Goal: Task Accomplishment & Management: Manage account settings

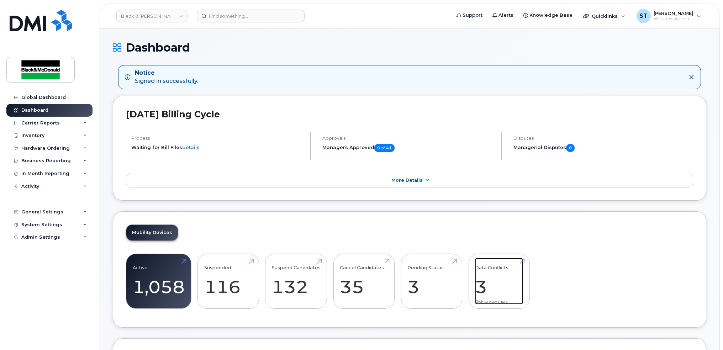
click at [517, 290] on link "Data Conflicts 3" at bounding box center [499, 281] width 48 height 47
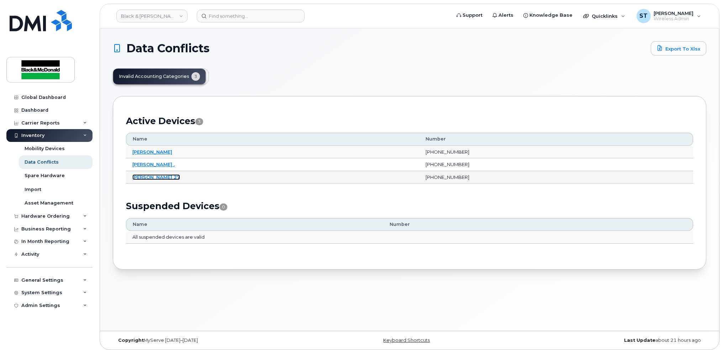
click at [142, 178] on link "[PERSON_NAME] 27" at bounding box center [156, 177] width 48 height 6
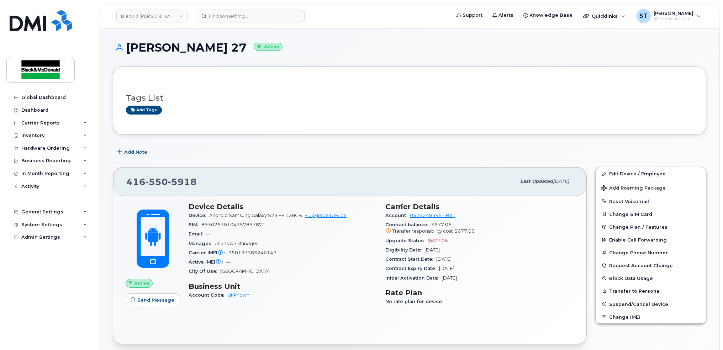
copy h1 "Stephen Payton 27"
drag, startPoint x: 239, startPoint y: 46, endPoint x: 126, endPoint y: 52, distance: 113.7
click at [126, 52] on h1 "Stephen Payton 27 Active" at bounding box center [410, 47] width 594 height 12
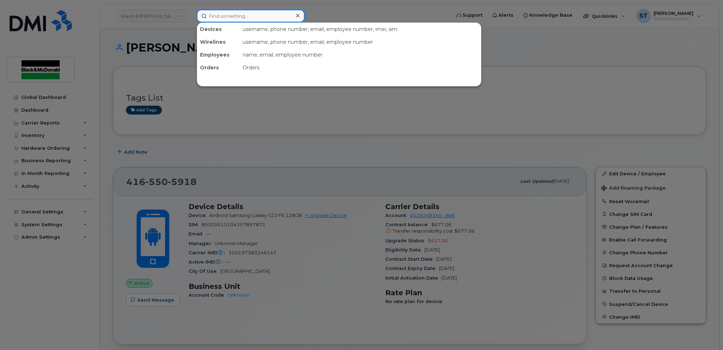
drag, startPoint x: 126, startPoint y: 52, endPoint x: 226, endPoint y: 17, distance: 106.0
click at [226, 17] on input at bounding box center [251, 16] width 108 height 13
paste input "[PERSON_NAME] 27"
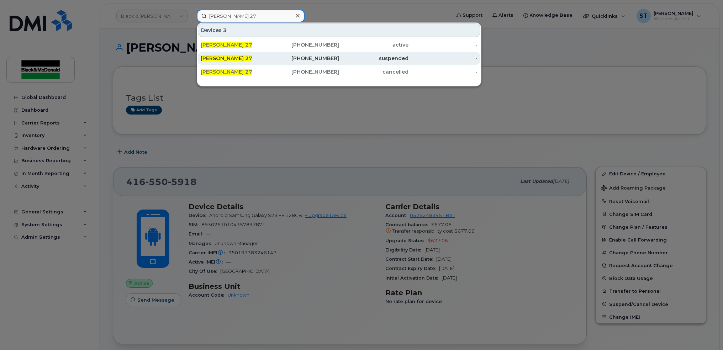
type input "[PERSON_NAME] 27"
click at [270, 62] on div "Stephen Payton 27" at bounding box center [304, 58] width 69 height 13
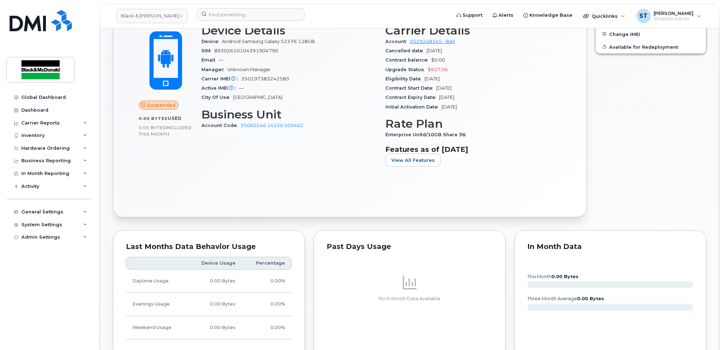
scroll to position [190, 0]
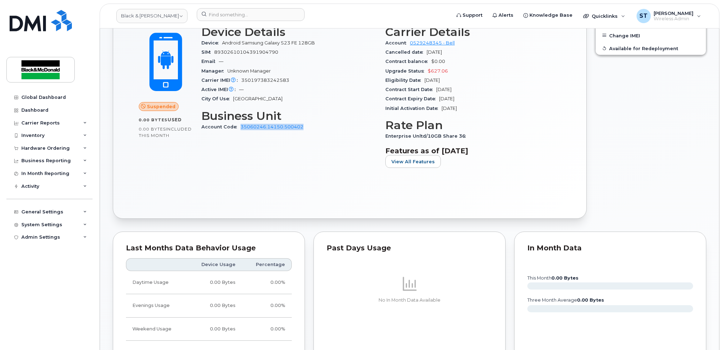
copy link "35060246.14150.500402"
drag, startPoint x: 303, startPoint y: 130, endPoint x: 240, endPoint y: 131, distance: 63.0
click at [240, 131] on div "Account Code 35060246.14150.500402" at bounding box center [288, 126] width 175 height 9
click at [44, 108] on div "Dashboard" at bounding box center [34, 110] width 27 height 6
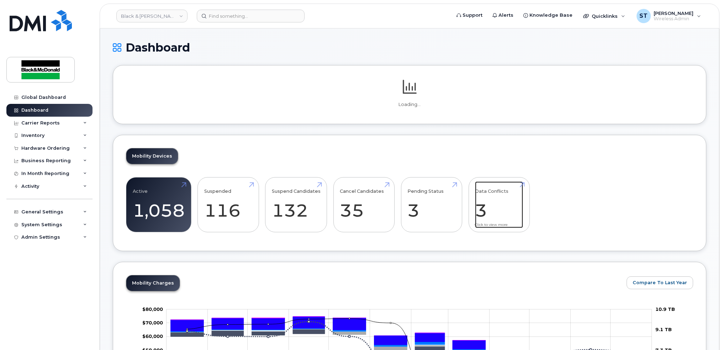
click at [508, 211] on link "Data Conflicts 3" at bounding box center [499, 205] width 48 height 47
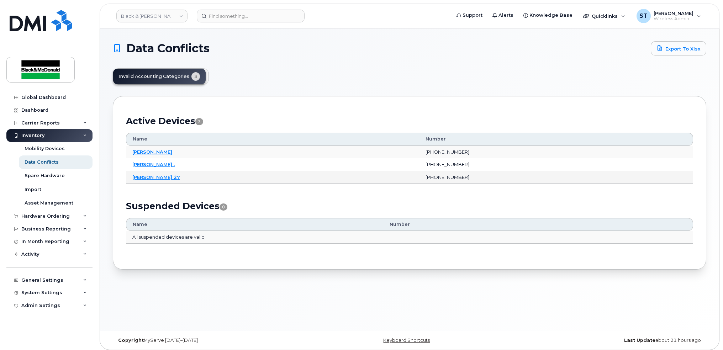
click at [174, 181] on td "Stephen Payton 27" at bounding box center [272, 177] width 293 height 13
click at [169, 178] on link "Stephen Payton 27" at bounding box center [156, 177] width 48 height 6
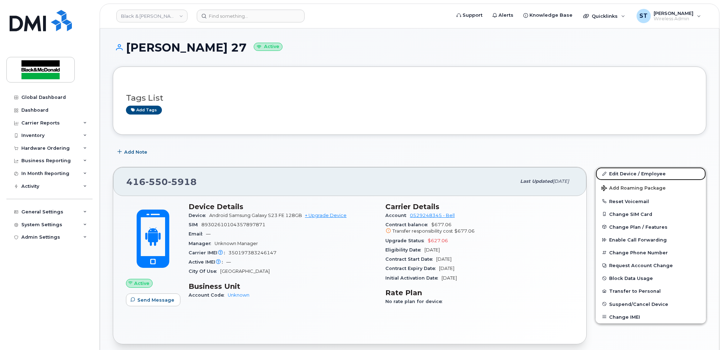
click at [617, 172] on link "Edit Device / Employee" at bounding box center [651, 173] width 110 height 13
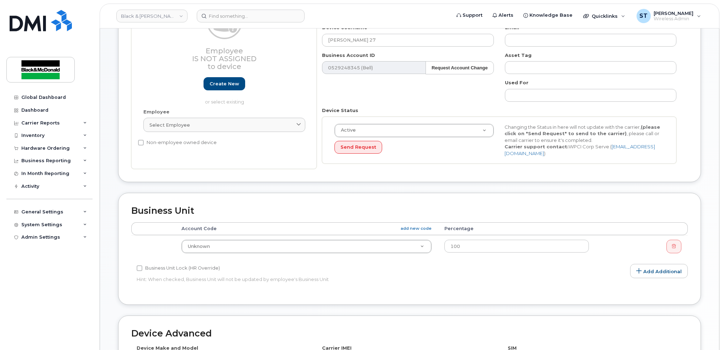
scroll to position [190, 0]
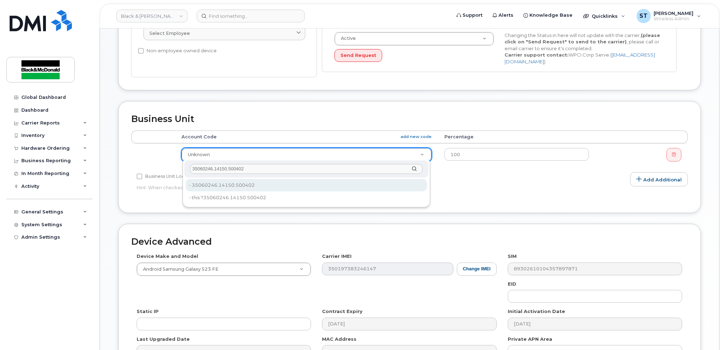
type input "35060246.14150.500402"
type input "35735704"
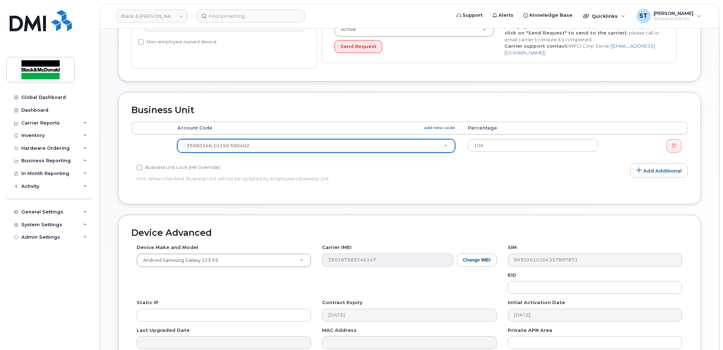
scroll to position [273, 0]
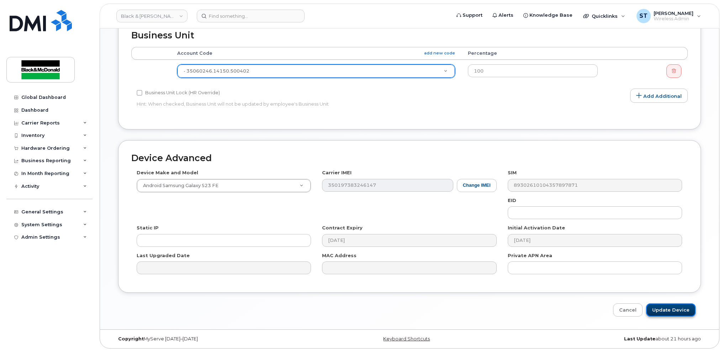
click at [670, 307] on input "Update Device" at bounding box center [670, 310] width 49 height 13
type input "Saving..."
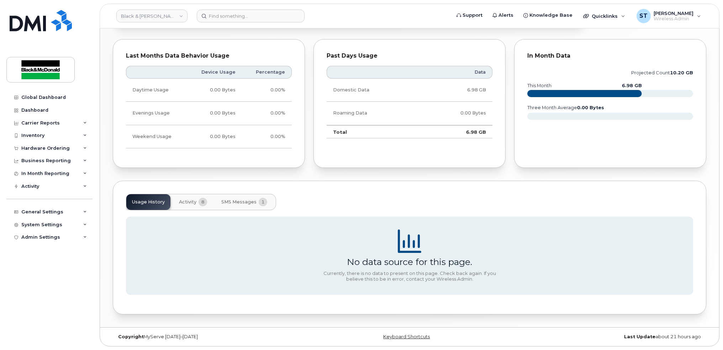
scroll to position [33, 0]
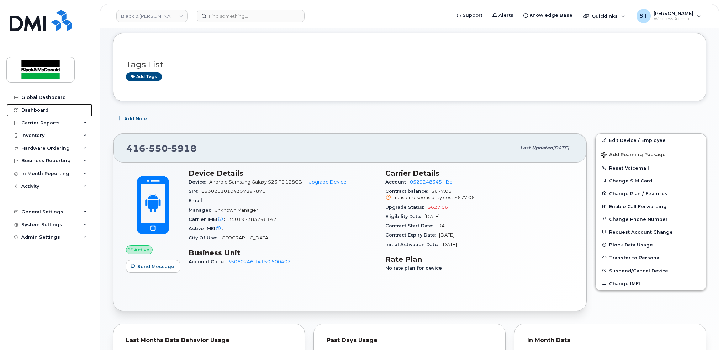
drag, startPoint x: 22, startPoint y: 111, endPoint x: 175, endPoint y: 130, distance: 154.9
click at [21, 111] on div "Dashboard" at bounding box center [34, 110] width 27 height 6
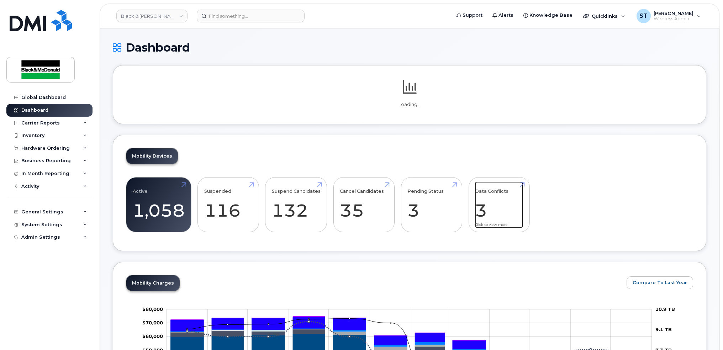
click at [498, 205] on link "Data Conflicts 3" at bounding box center [499, 205] width 48 height 47
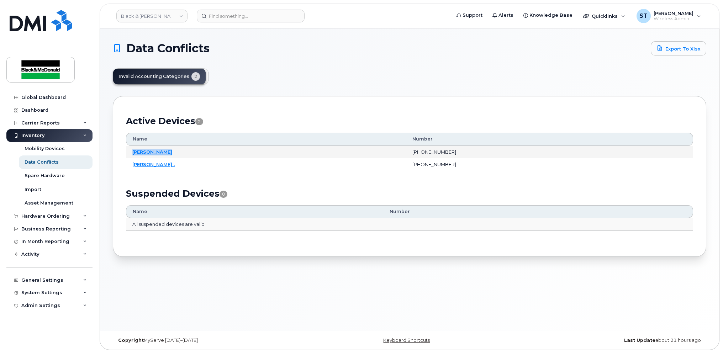
copy link "Kelly Walkers"
drag, startPoint x: 175, startPoint y: 156, endPoint x: 133, endPoint y: 155, distance: 42.7
click at [133, 155] on td "Kelly Walkers" at bounding box center [266, 152] width 280 height 13
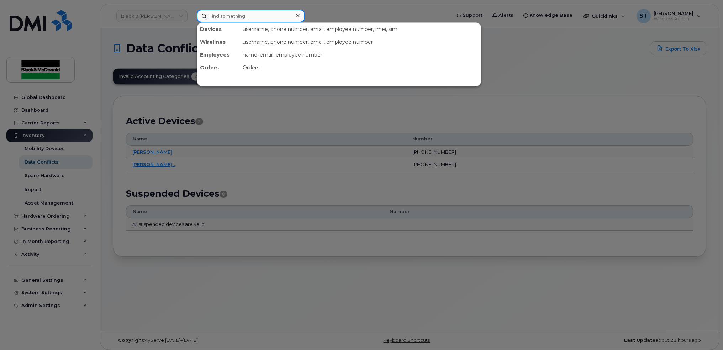
click at [226, 15] on input at bounding box center [251, 16] width 108 height 13
paste input "Kelly Walkers"
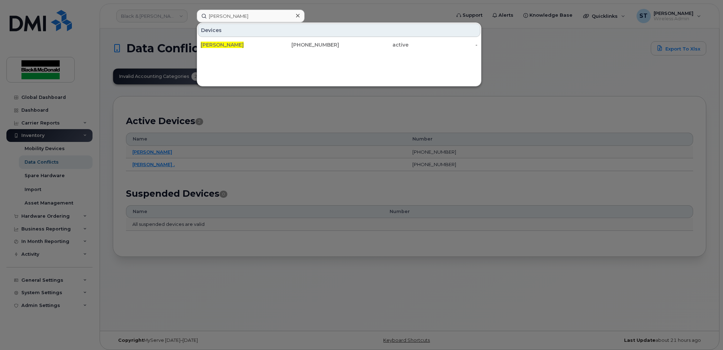
drag, startPoint x: 168, startPoint y: 164, endPoint x: 130, endPoint y: 166, distance: 37.4
click at [130, 166] on div at bounding box center [361, 175] width 723 height 350
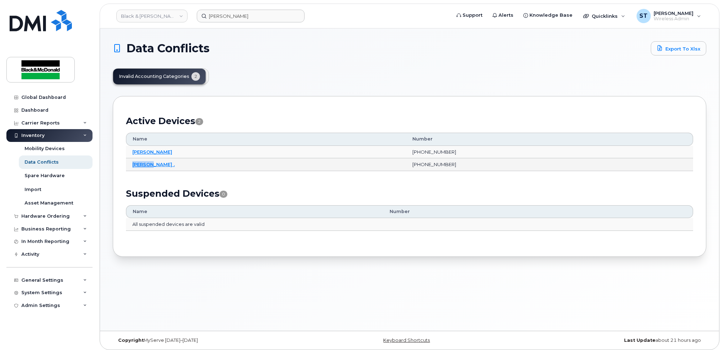
copy link "[PERSON_NAME] ."
drag, startPoint x: 156, startPoint y: 169, endPoint x: 133, endPoint y: 165, distance: 23.8
click at [132, 166] on td "[PERSON_NAME] ." at bounding box center [266, 164] width 280 height 13
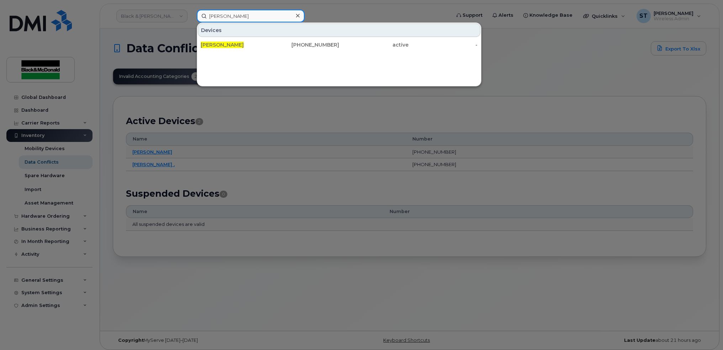
click at [234, 12] on input "Kelly Walkers" at bounding box center [251, 16] width 108 height 13
drag, startPoint x: 256, startPoint y: 16, endPoint x: 153, endPoint y: 13, distance: 102.9
click at [191, 13] on div "Kelly Walkers Devices Kelly Walkers 416-574-4035 active -" at bounding box center [321, 16] width 261 height 13
paste input "vin ."
type input "Kevin"
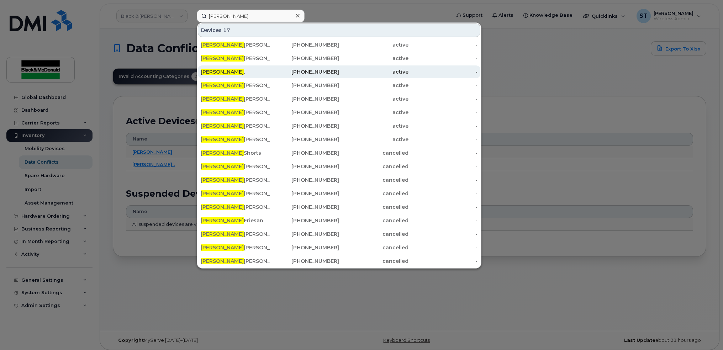
click at [270, 78] on div "Kevin ." at bounding box center [304, 71] width 69 height 13
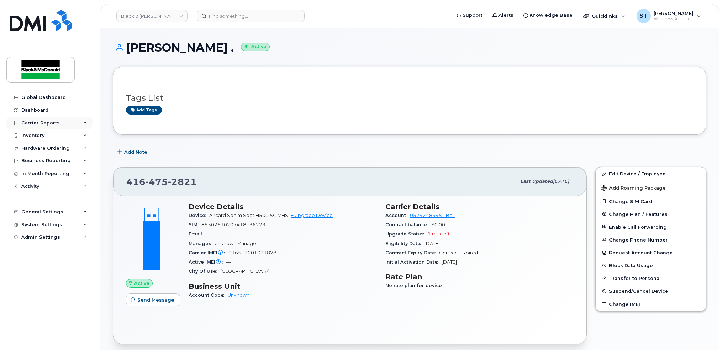
click at [31, 117] on div "Carrier Reports" at bounding box center [49, 123] width 86 height 13
